Goal: Task Accomplishment & Management: Use online tool/utility

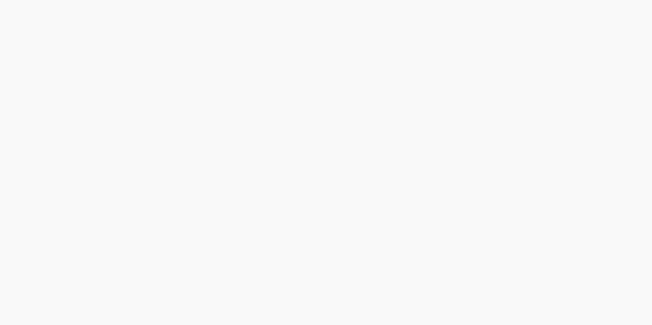
click at [138, 0] on html at bounding box center [326, 0] width 652 height 0
click at [139, 0] on html at bounding box center [326, 0] width 652 height 0
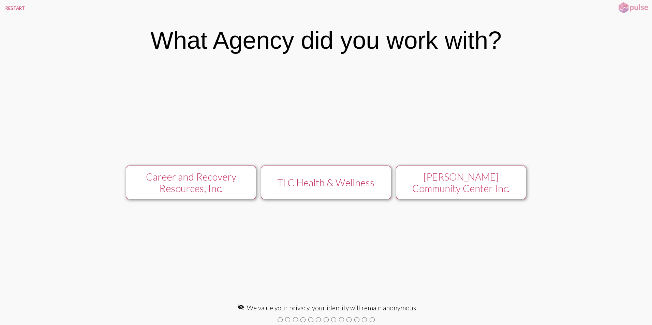
click at [209, 186] on div "Career and Recovery Resources, Inc." at bounding box center [191, 182] width 116 height 23
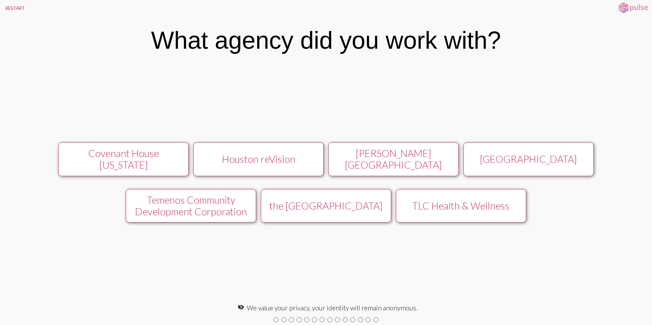
click at [222, 213] on div "Temenos Community Development Corporation" at bounding box center [191, 205] width 116 height 23
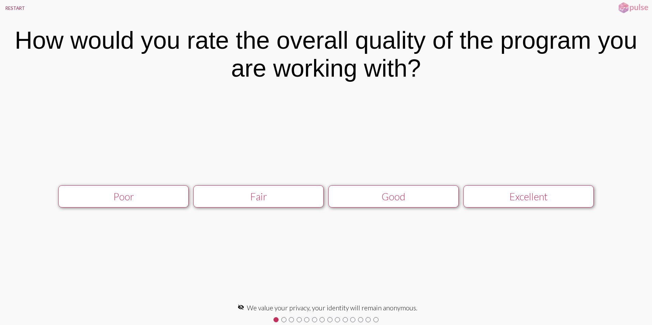
click at [12, 6] on button "RESTART" at bounding box center [15, 8] width 30 height 16
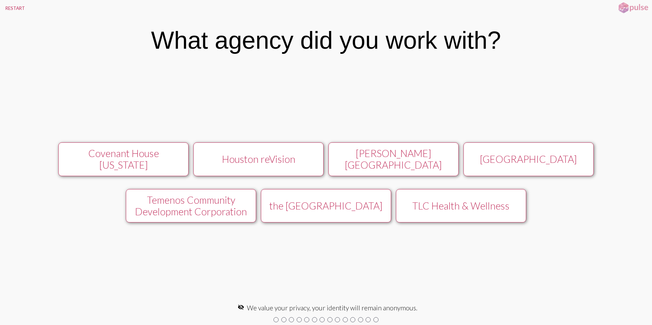
click at [460, 212] on button "TLC Health & Wellness" at bounding box center [461, 206] width 130 height 34
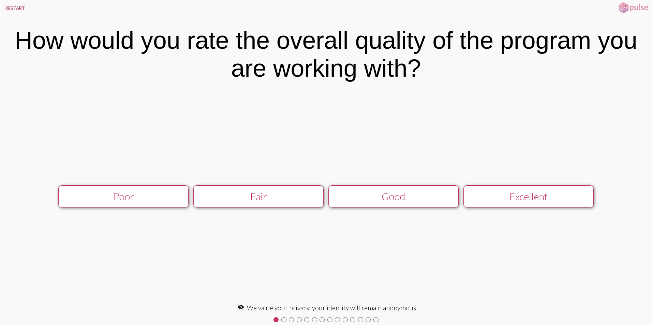
click at [16, 7] on button "RESTART" at bounding box center [15, 8] width 30 height 16
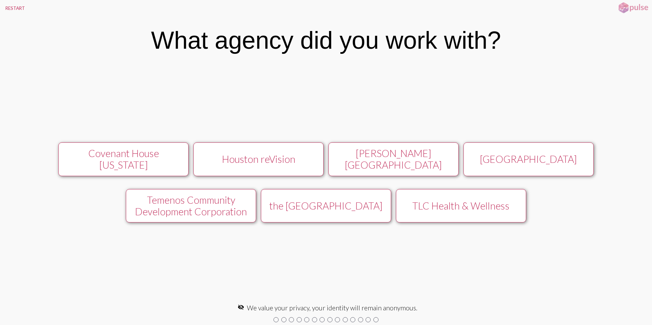
click at [523, 154] on div "[GEOGRAPHIC_DATA]" at bounding box center [528, 159] width 116 height 12
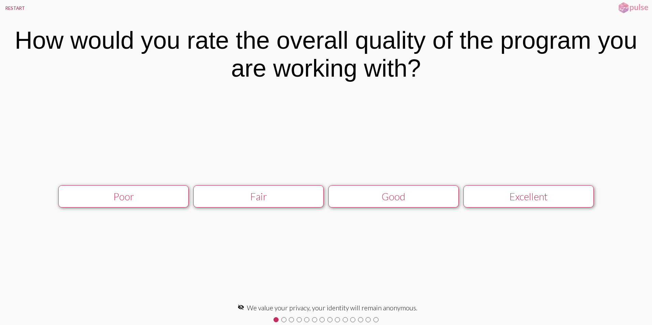
click at [13, 7] on button "RESTART" at bounding box center [15, 8] width 30 height 16
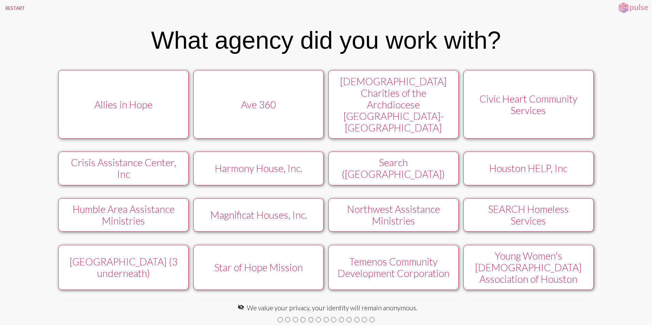
click at [265, 99] on div "Ave 360" at bounding box center [258, 105] width 116 height 12
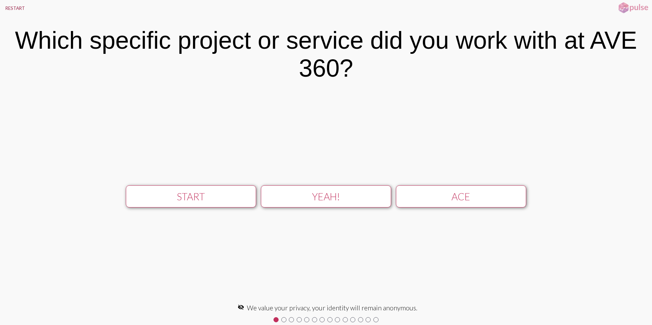
click at [15, 9] on button "RESTART" at bounding box center [15, 8] width 30 height 16
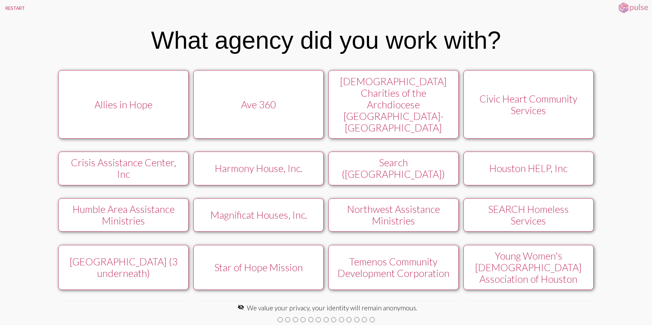
click at [114, 99] on div "Allies in Hope" at bounding box center [123, 105] width 116 height 12
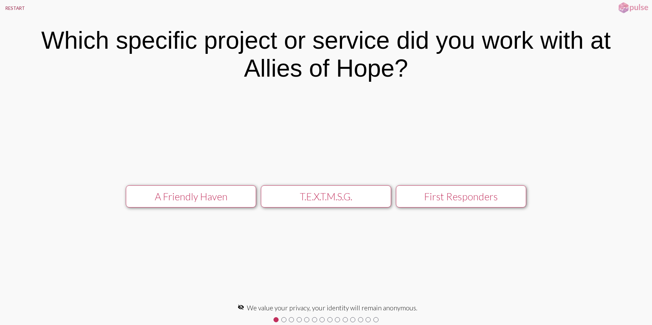
click at [17, 10] on button "RESTART" at bounding box center [15, 8] width 30 height 16
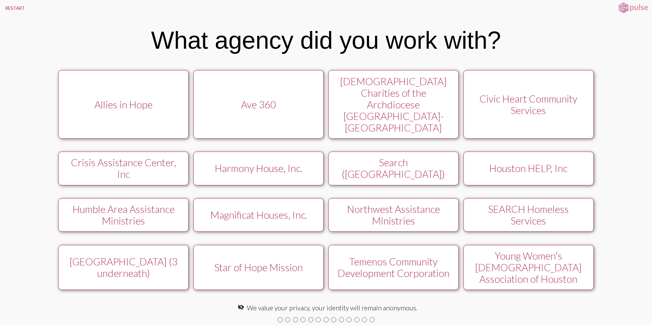
click at [546, 163] on div "Houston HELP, Inc" at bounding box center [528, 169] width 116 height 12
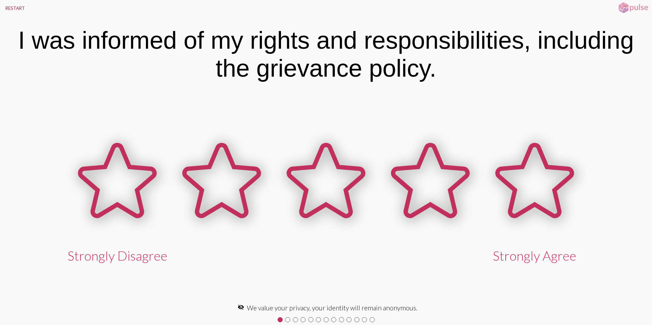
click at [17, 7] on button "RESTART" at bounding box center [15, 8] width 30 height 16
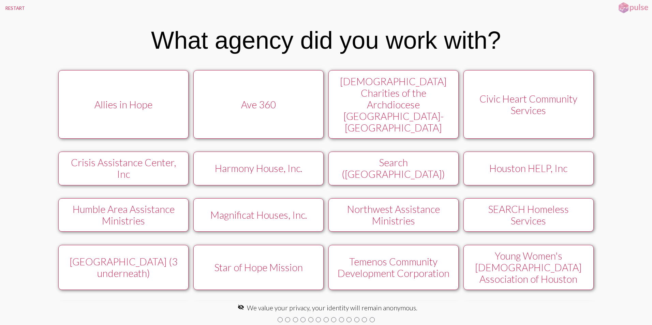
click at [397, 203] on div "Northwest Assistance Ministries" at bounding box center [393, 214] width 116 height 23
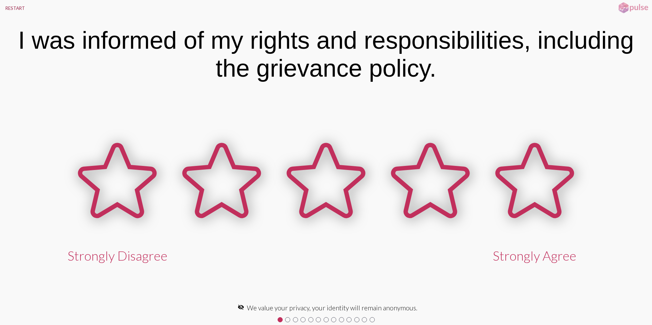
click at [12, 8] on button "RESTART" at bounding box center [15, 8] width 30 height 16
